Goal: Task Accomplishment & Management: Complete application form

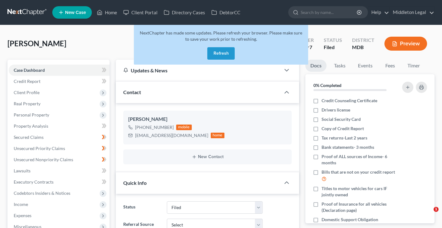
select select "3"
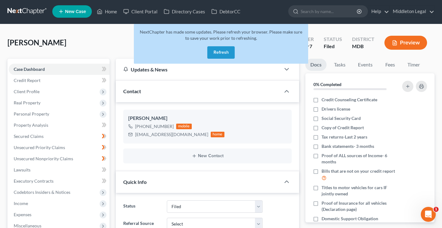
click at [225, 52] on button "Refresh" at bounding box center [220, 52] width 27 height 12
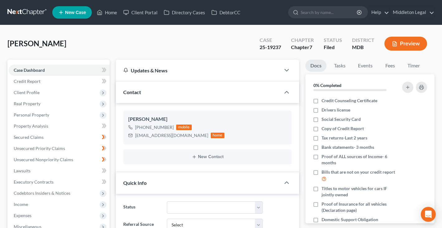
scroll to position [1, 0]
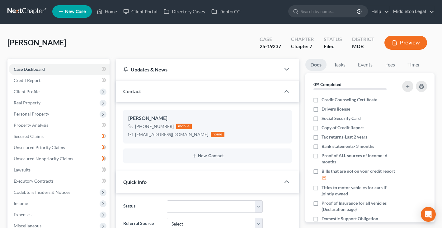
click at [30, 14] on link at bounding box center [27, 11] width 40 height 11
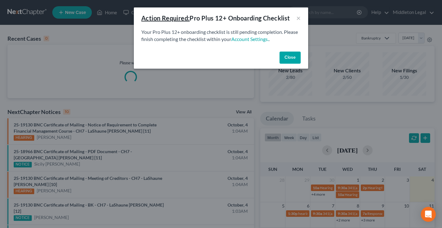
click at [289, 56] on button "Close" at bounding box center [289, 58] width 21 height 12
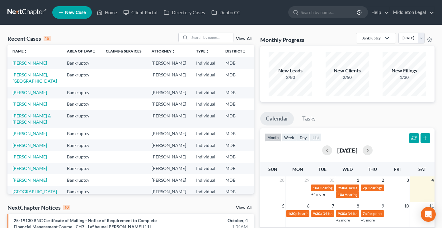
click at [20, 66] on link "[PERSON_NAME]" at bounding box center [29, 62] width 35 height 5
select select "3"
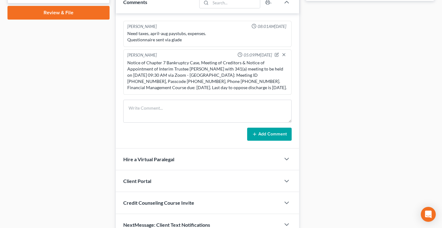
scroll to position [287, 0]
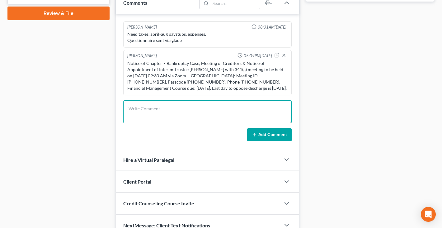
click at [149, 114] on textarea at bounding box center [207, 111] width 168 height 23
type textarea "Need 2024 and 2023 TRs"
click at [266, 137] on button "Add Comment" at bounding box center [269, 134] width 44 height 13
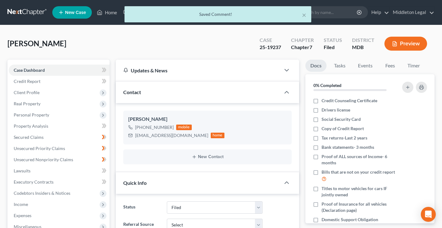
scroll to position [0, 0]
click at [27, 12] on div "× Saved Comment!" at bounding box center [218, 15] width 442 height 19
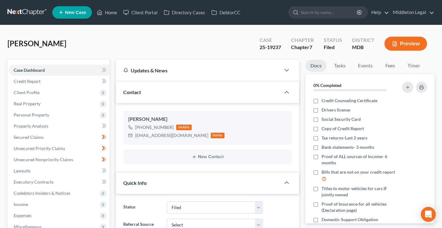
click at [33, 12] on link at bounding box center [27, 12] width 40 height 11
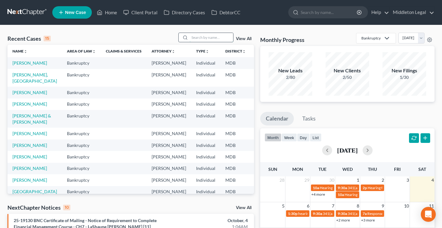
click at [204, 34] on input "search" at bounding box center [211, 37] width 44 height 9
type input "abi"
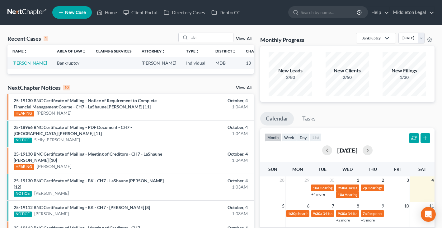
click at [72, 14] on span "New Case" at bounding box center [75, 12] width 21 height 5
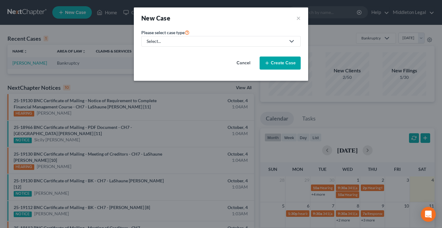
click at [213, 41] on div "Select..." at bounding box center [216, 41] width 139 height 6
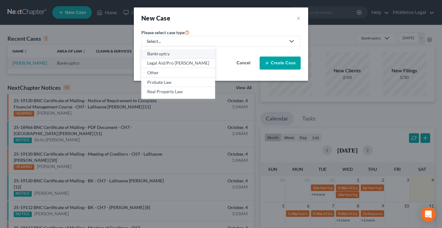
click at [168, 56] on div "Bankruptcy" at bounding box center [178, 54] width 62 height 6
select select "38"
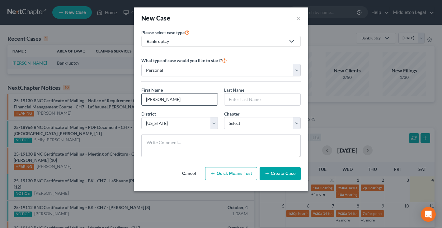
type input "Nasser"
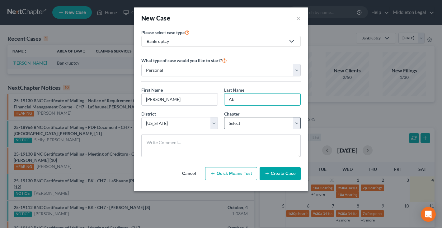
type input "Abi"
select select "3"
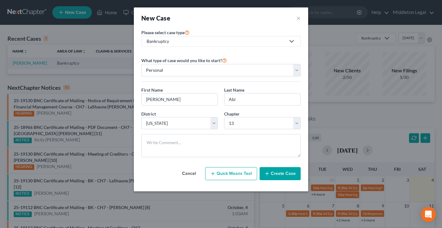
click at [274, 176] on button "Create Case" at bounding box center [279, 173] width 41 height 13
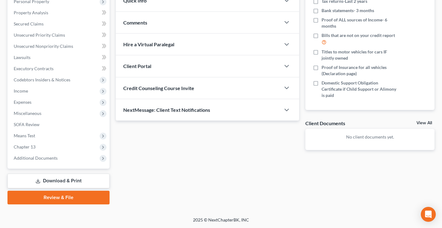
scroll to position [23, 0]
click at [423, 122] on link "View All" at bounding box center [424, 123] width 16 height 4
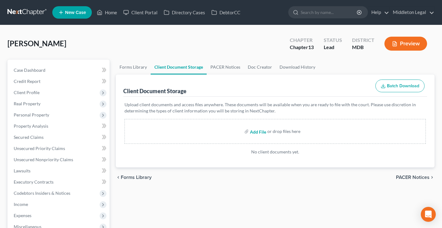
click at [258, 133] on input "file" at bounding box center [257, 131] width 15 height 11
type input "C:\fakepath\Abi, Nasser T 15317-MD-CC-040161091.pdf"
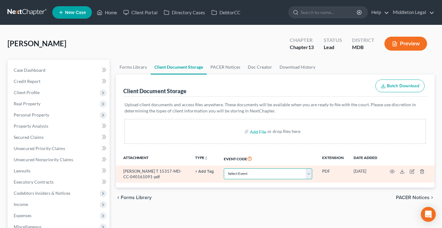
select select "14"
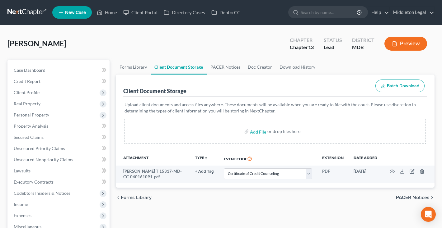
click at [30, 13] on link at bounding box center [27, 12] width 40 height 11
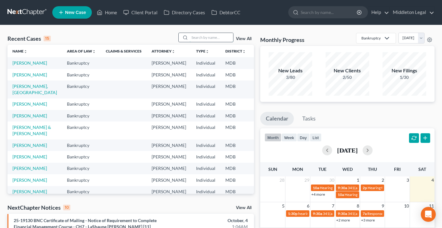
click at [200, 38] on input "search" at bounding box center [211, 37] width 44 height 9
type input "[PERSON_NAME]"
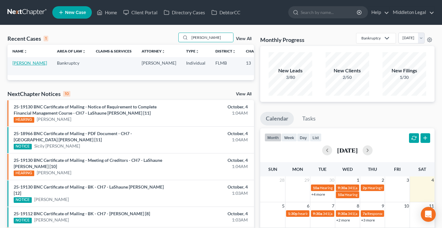
click at [22, 66] on link "[PERSON_NAME]" at bounding box center [29, 62] width 35 height 5
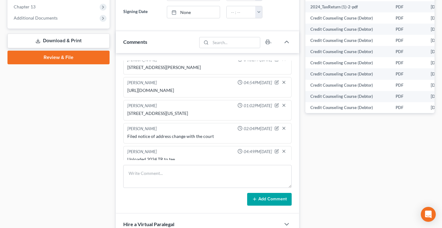
scroll to position [266, 0]
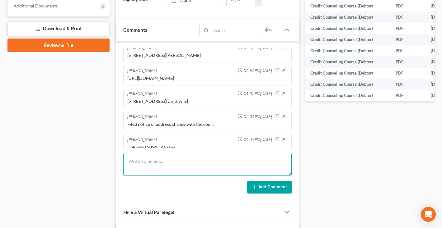
click at [156, 159] on textarea at bounding box center [207, 164] width 168 height 23
paste textarea "[PERSON_NAME] - [STREET_ADDRESS]"
type textarea "[PERSON_NAME] - [STREET_ADDRESS]"
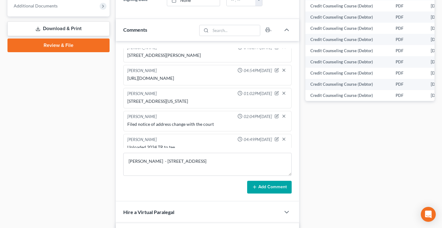
click at [264, 181] on button "Add Comment" at bounding box center [269, 187] width 44 height 13
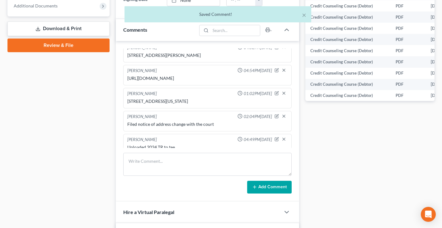
scroll to position [959, 0]
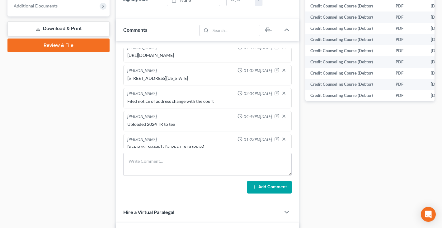
drag, startPoint x: 158, startPoint y: 133, endPoint x: 236, endPoint y: 133, distance: 78.1
click at [236, 144] on div "[PERSON_NAME] - [STREET_ADDRESS]" at bounding box center [207, 147] width 160 height 6
copy div "[STREET_ADDRESS]"
